Goal: Find specific page/section

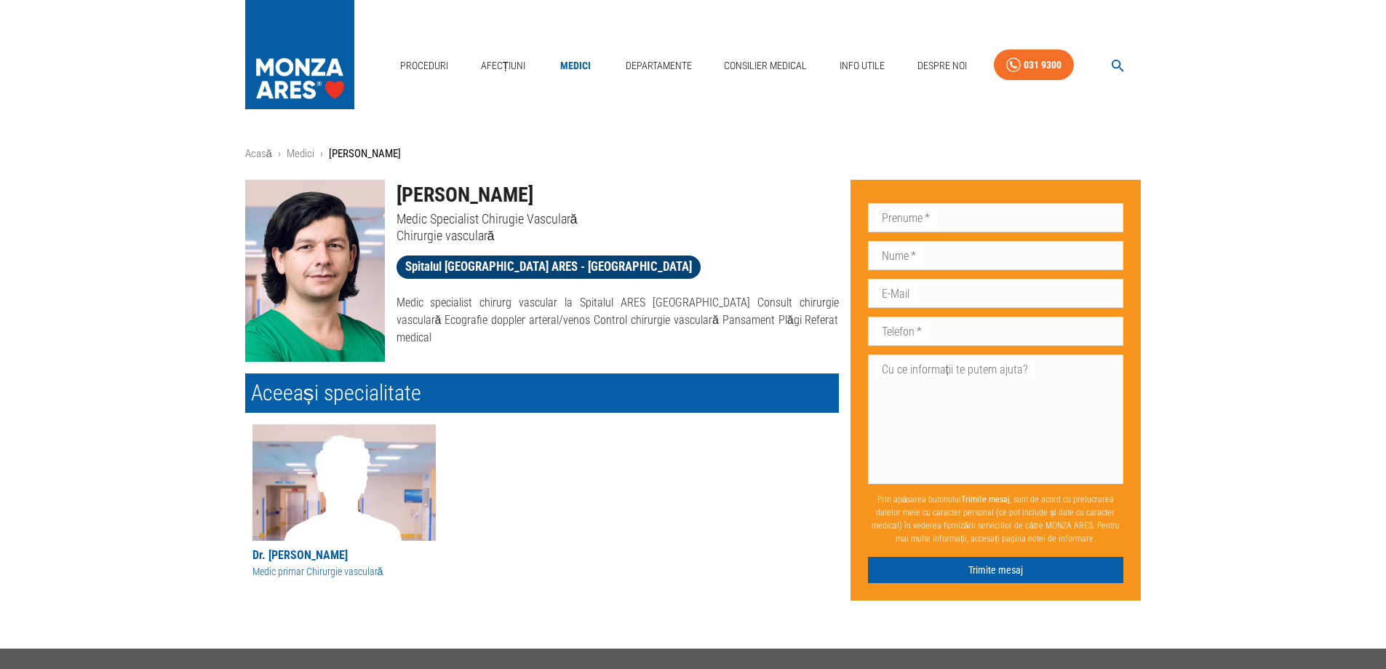
click at [506, 265] on span "Spitalul [GEOGRAPHIC_DATA] ARES - [GEOGRAPHIC_DATA]" at bounding box center [549, 267] width 304 height 18
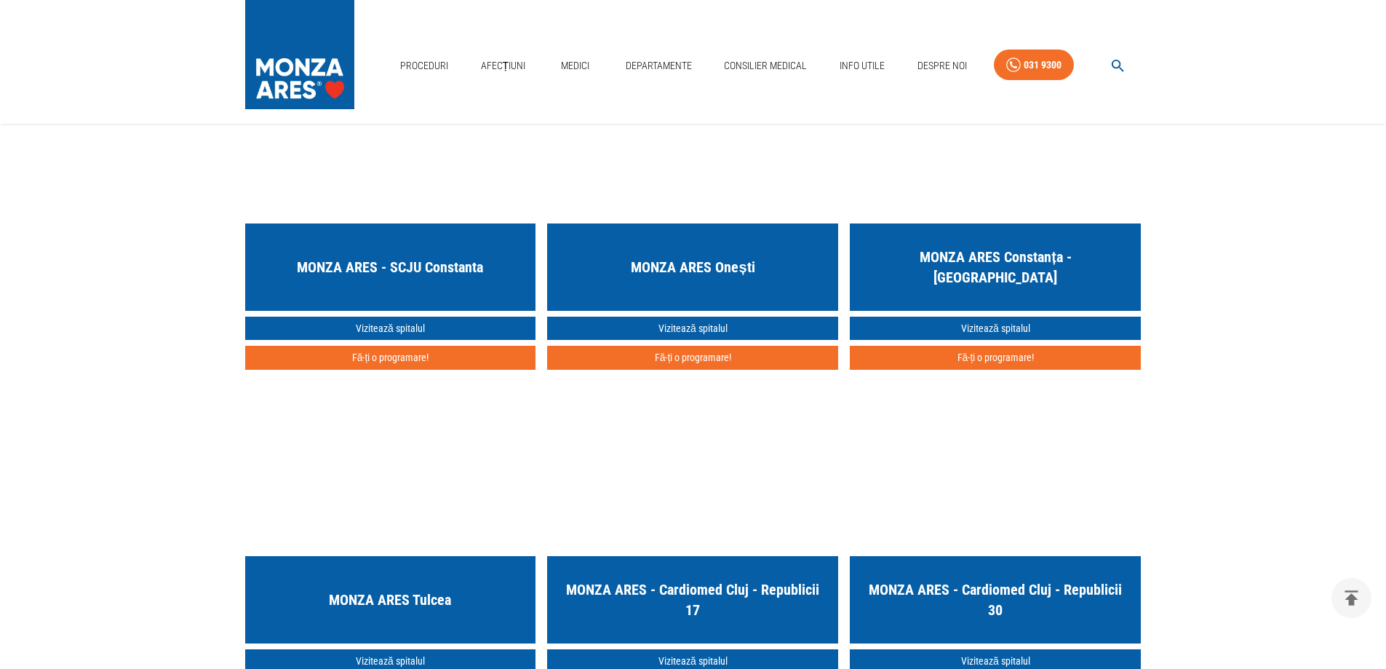
scroll to position [3784, 0]
